Goal: Information Seeking & Learning: Learn about a topic

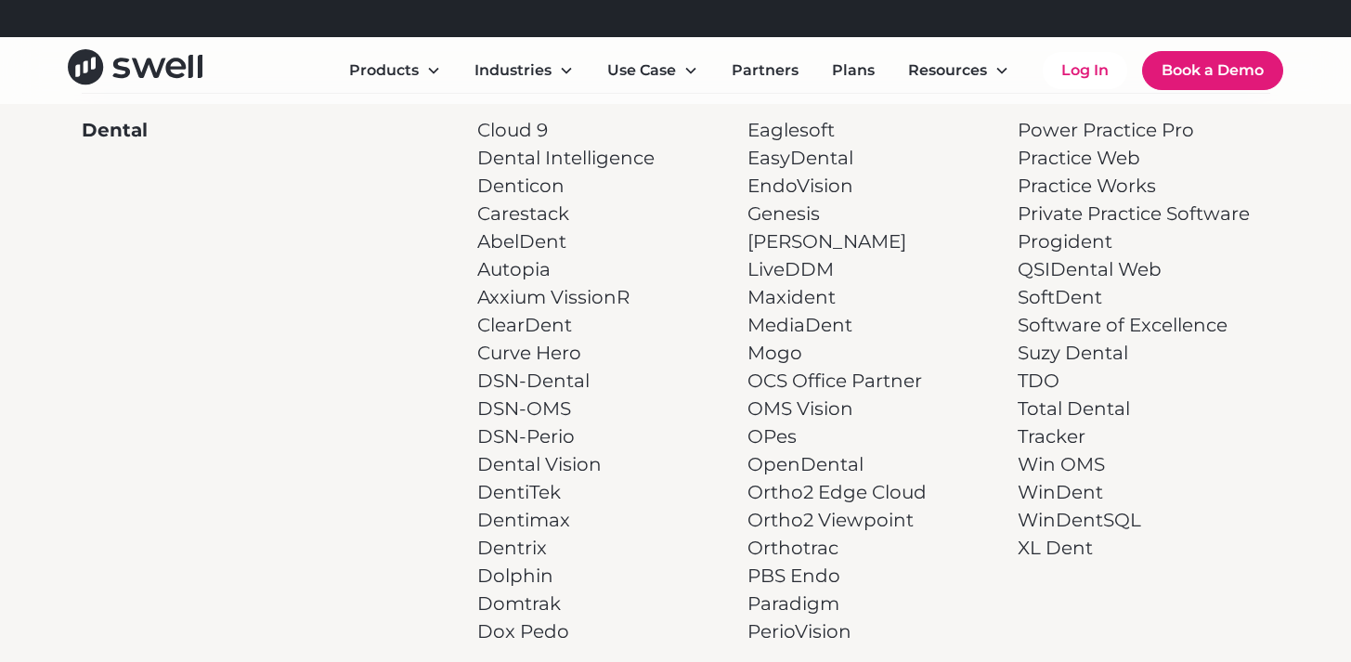
scroll to position [461, 0]
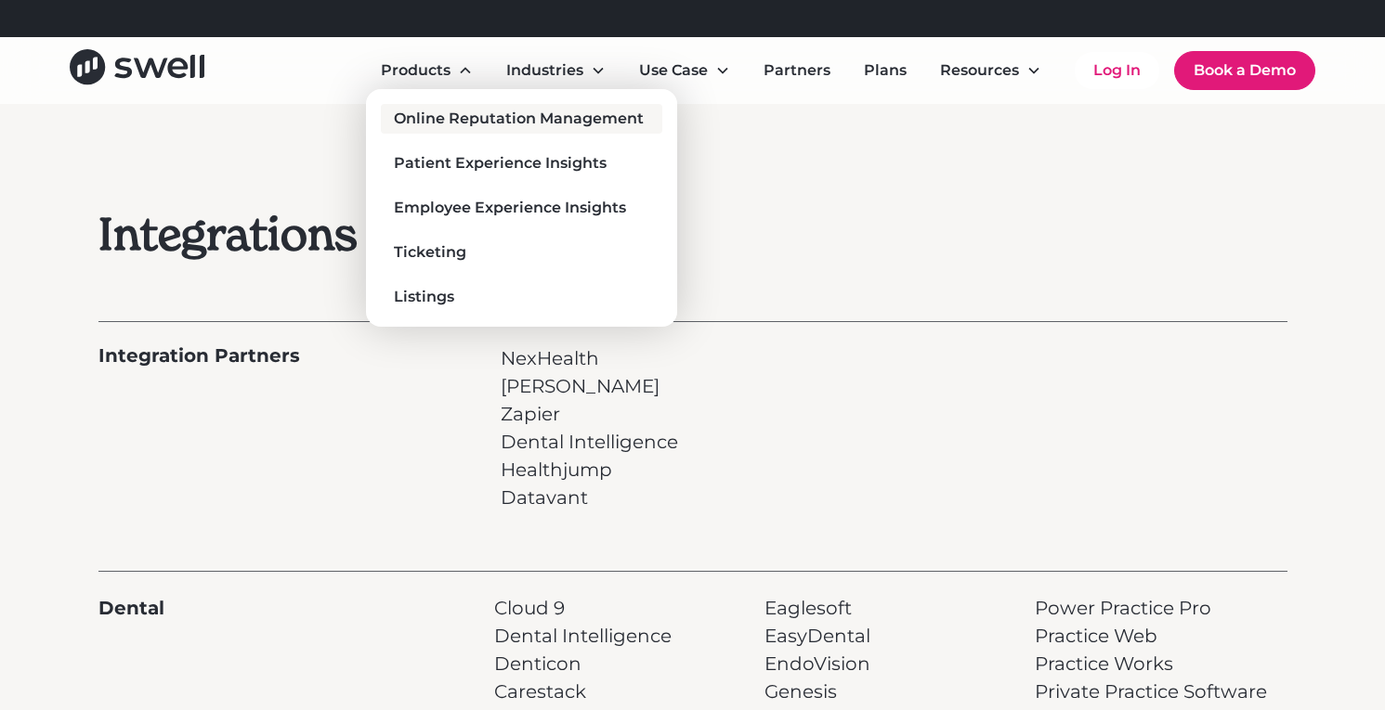
click at [461, 123] on div "Online Reputation Management" at bounding box center [519, 119] width 250 height 22
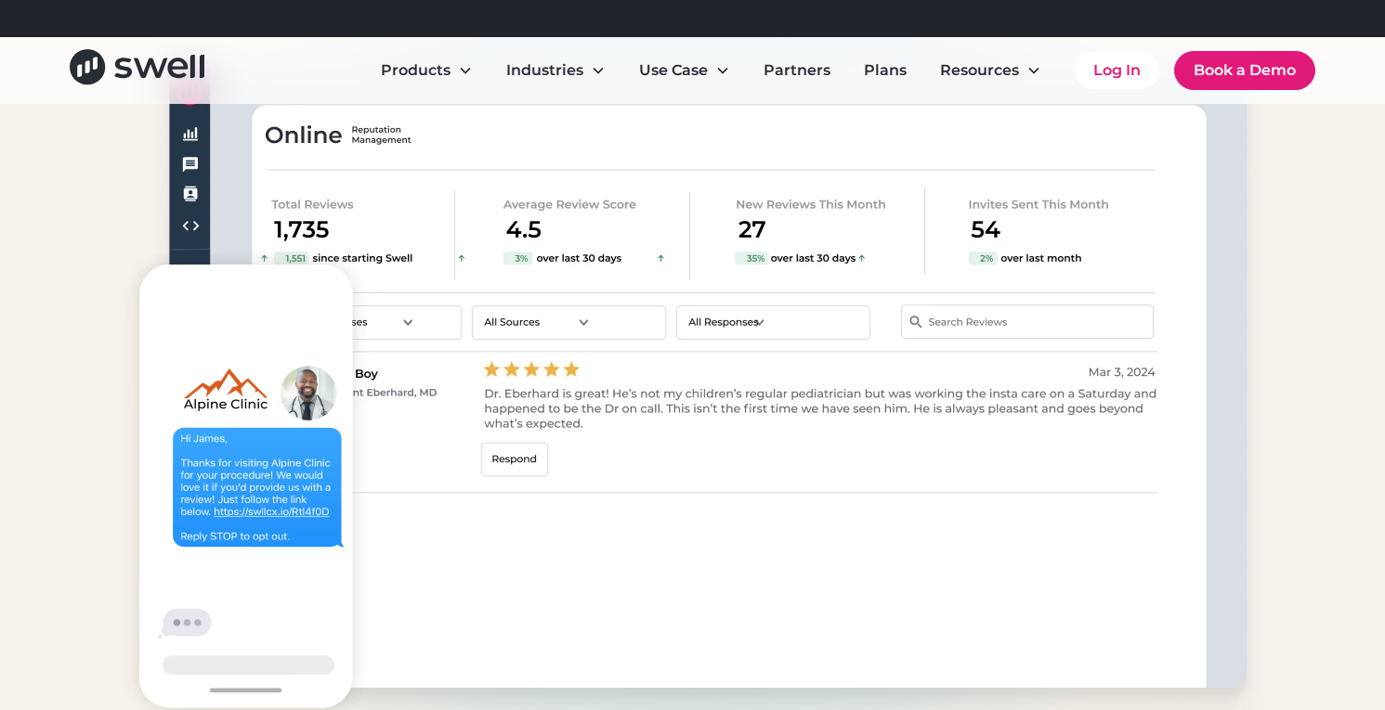
scroll to position [6695, 0]
